Goal: Navigation & Orientation: Find specific page/section

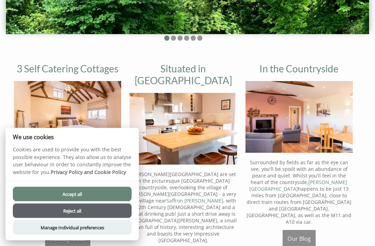
scroll to position [182, 0]
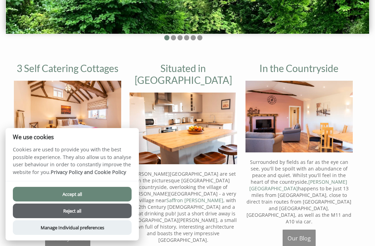
click at [61, 218] on button "Reject all" at bounding box center [72, 210] width 119 height 15
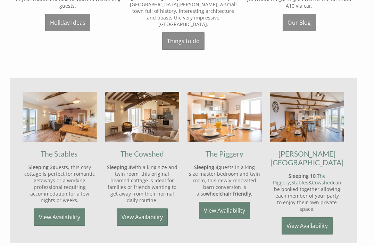
scroll to position [398, 0]
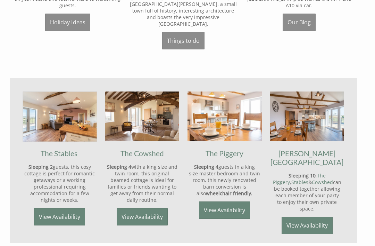
click at [294, 149] on link "[PERSON_NAME][GEOGRAPHIC_DATA]" at bounding box center [307, 157] width 73 height 17
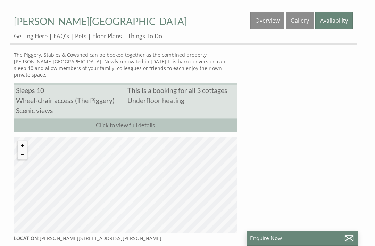
scroll to position [225, 0]
click at [107, 40] on link "Floor Plans" at bounding box center [107, 37] width 30 height 8
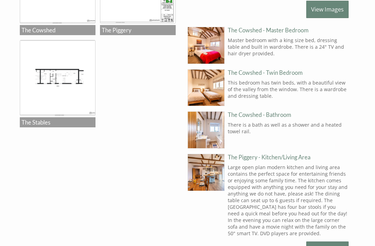
scroll to position [352, 0]
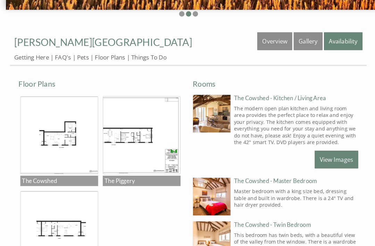
scroll to position [204, 0]
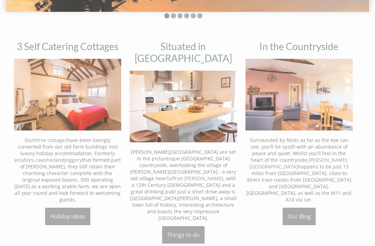
scroll to position [398, 0]
